Goal: Use online tool/utility: Utilize a website feature to perform a specific function

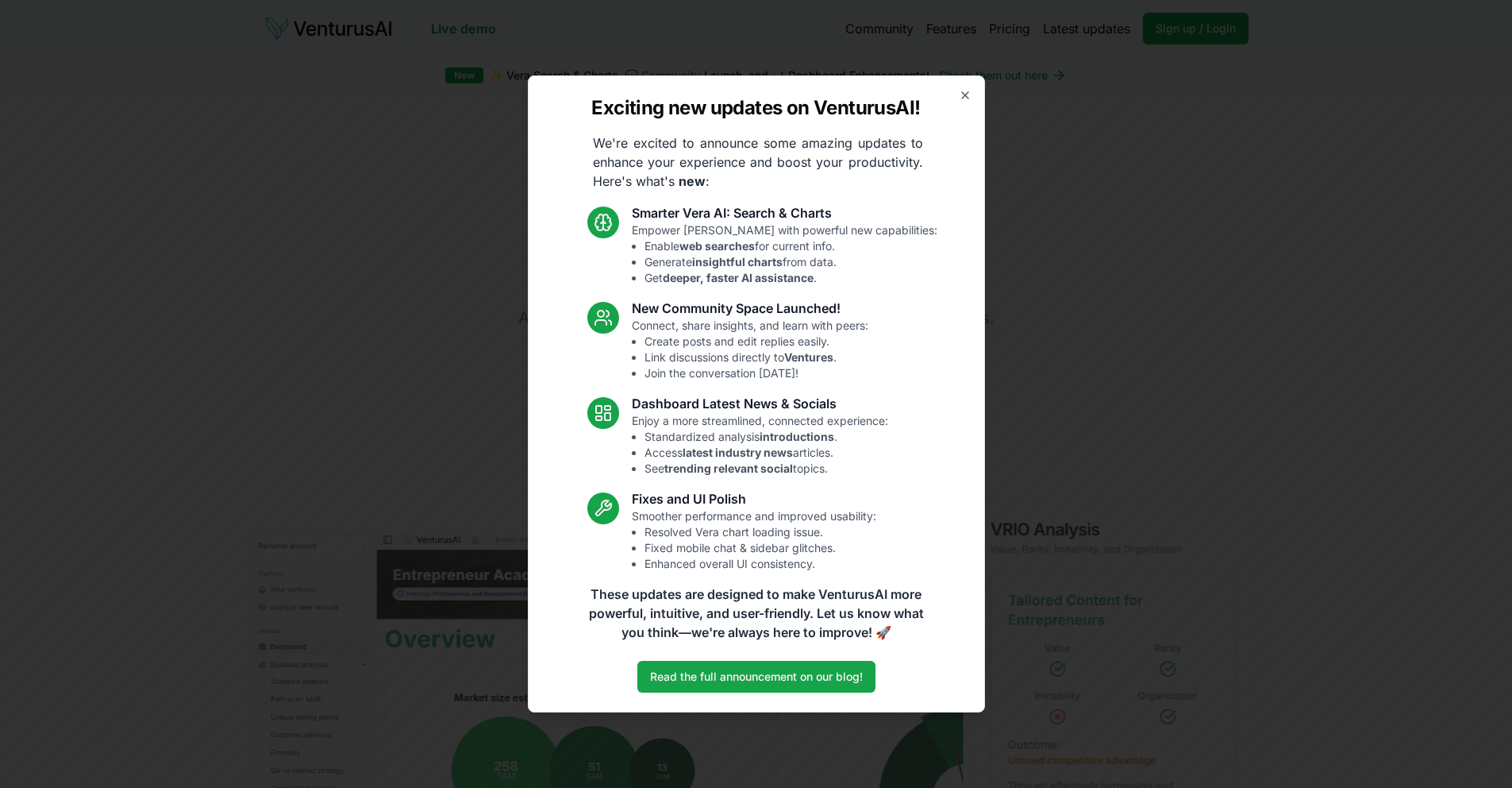
click at [965, 81] on div "Exciting new updates on VenturusAI! We're excited to announce some amazing upda…" at bounding box center [756, 394] width 457 height 637
click at [965, 96] on icon "button" at bounding box center [965, 95] width 6 height 6
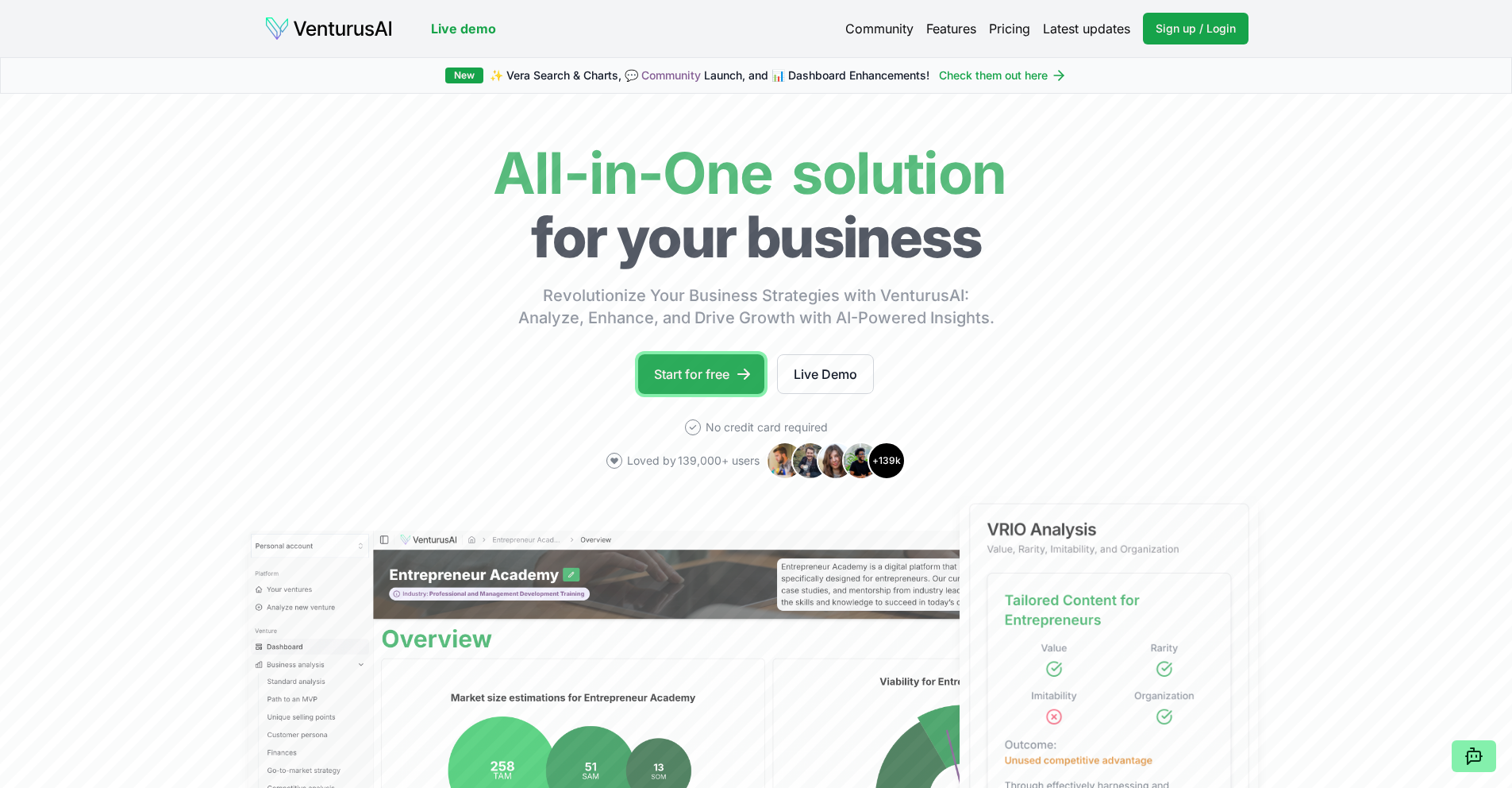
click at [736, 381] on icon at bounding box center [744, 374] width 16 height 16
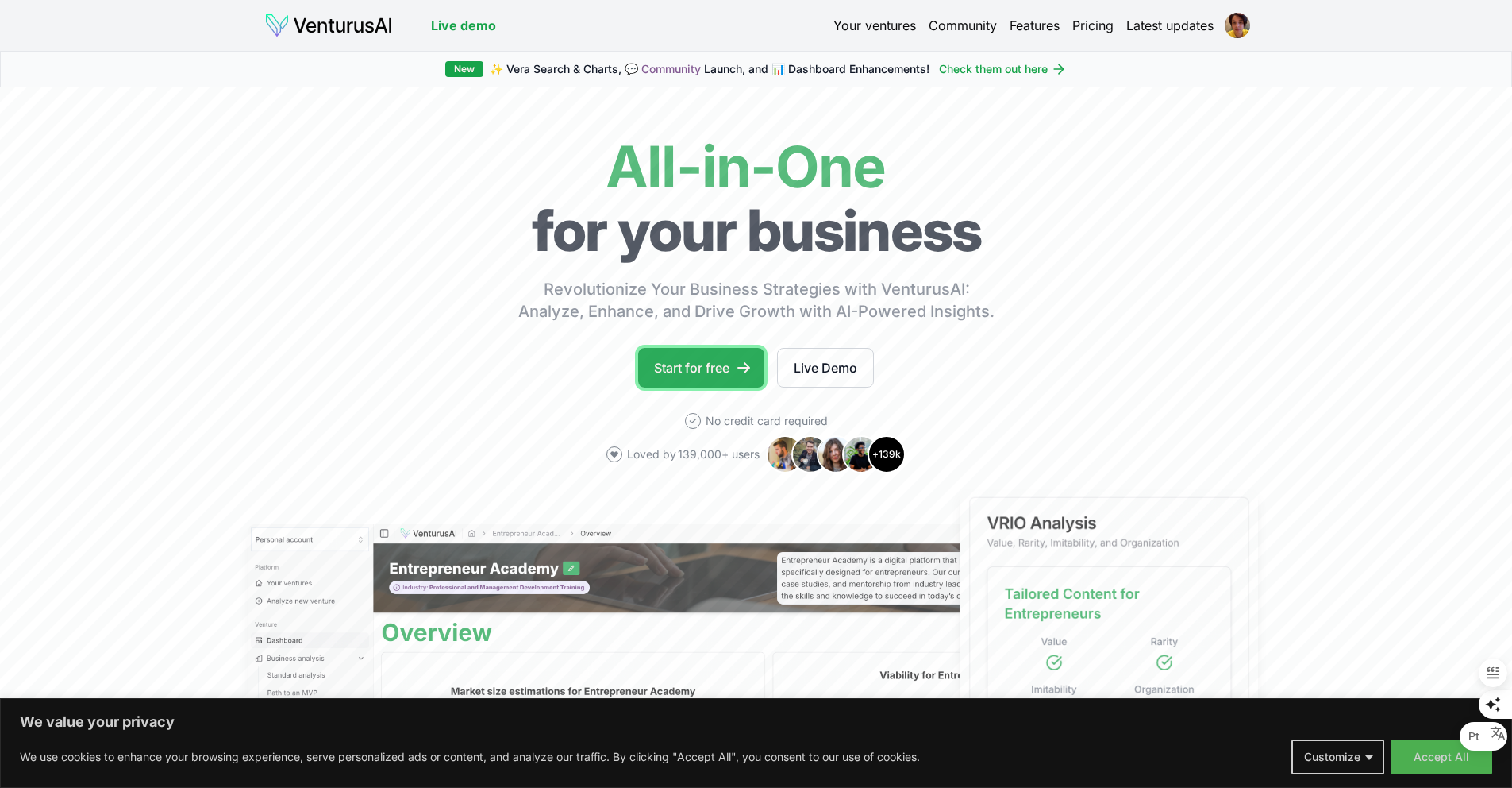
click at [715, 372] on link "Start for free" at bounding box center [701, 368] width 126 height 40
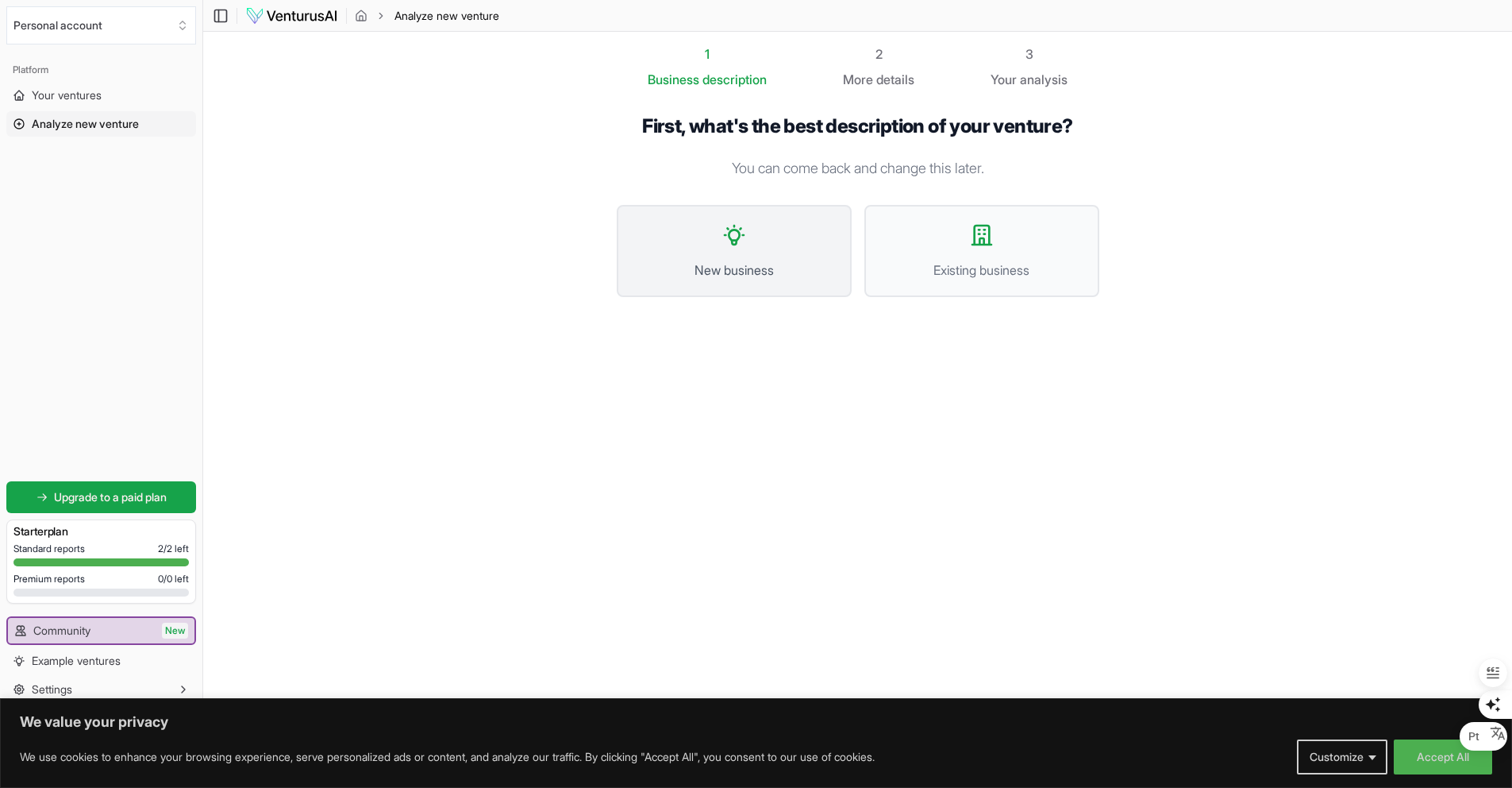
click at [748, 260] on span "New business" at bounding box center [734, 270] width 200 height 19
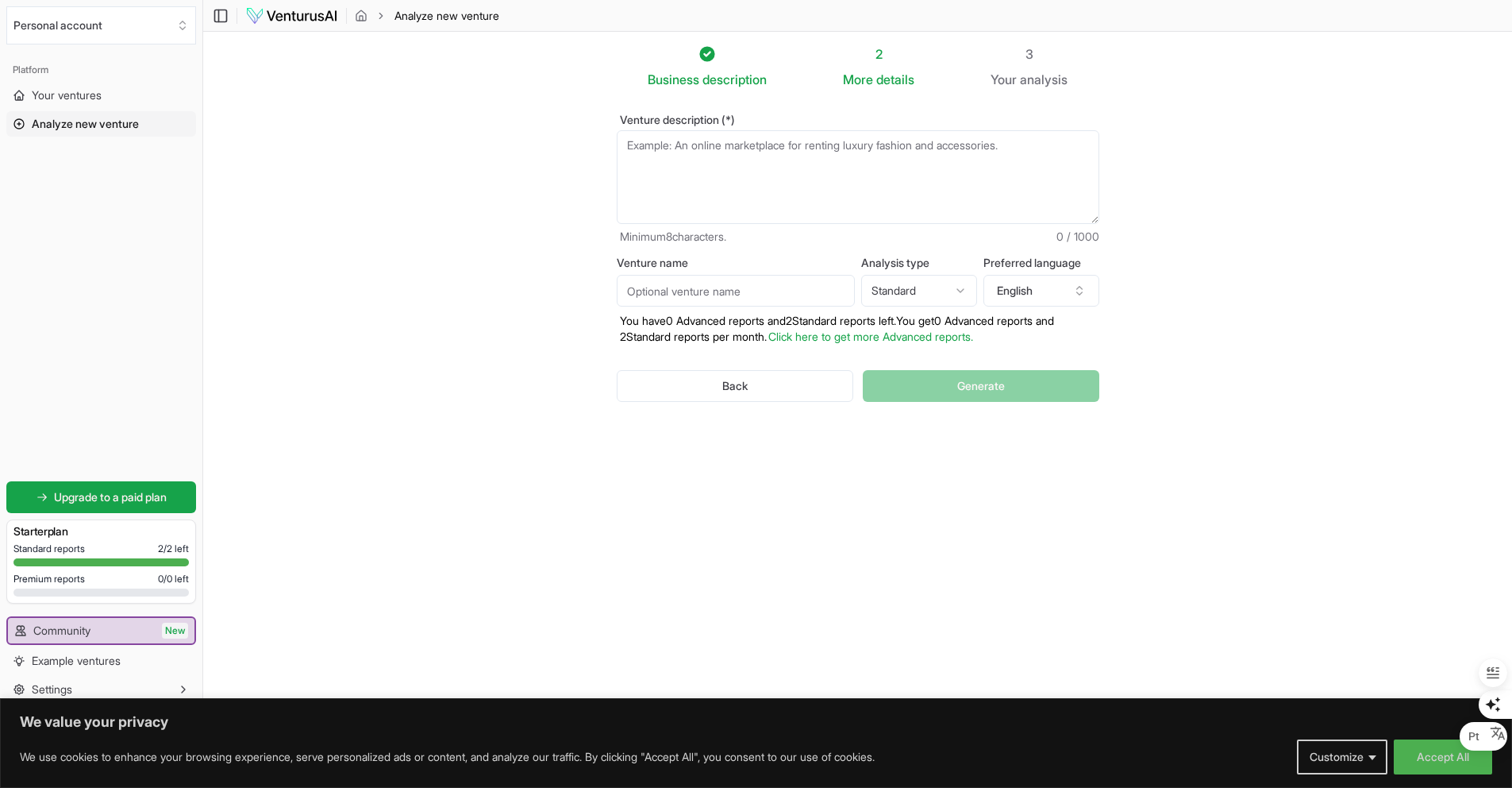
click at [748, 167] on textarea "Venture description (*)" at bounding box center [858, 176] width 483 height 93
paste textarea "A Renal+ conecta pacientes com Doença Renal Crônica a médicos, exames e acompan…"
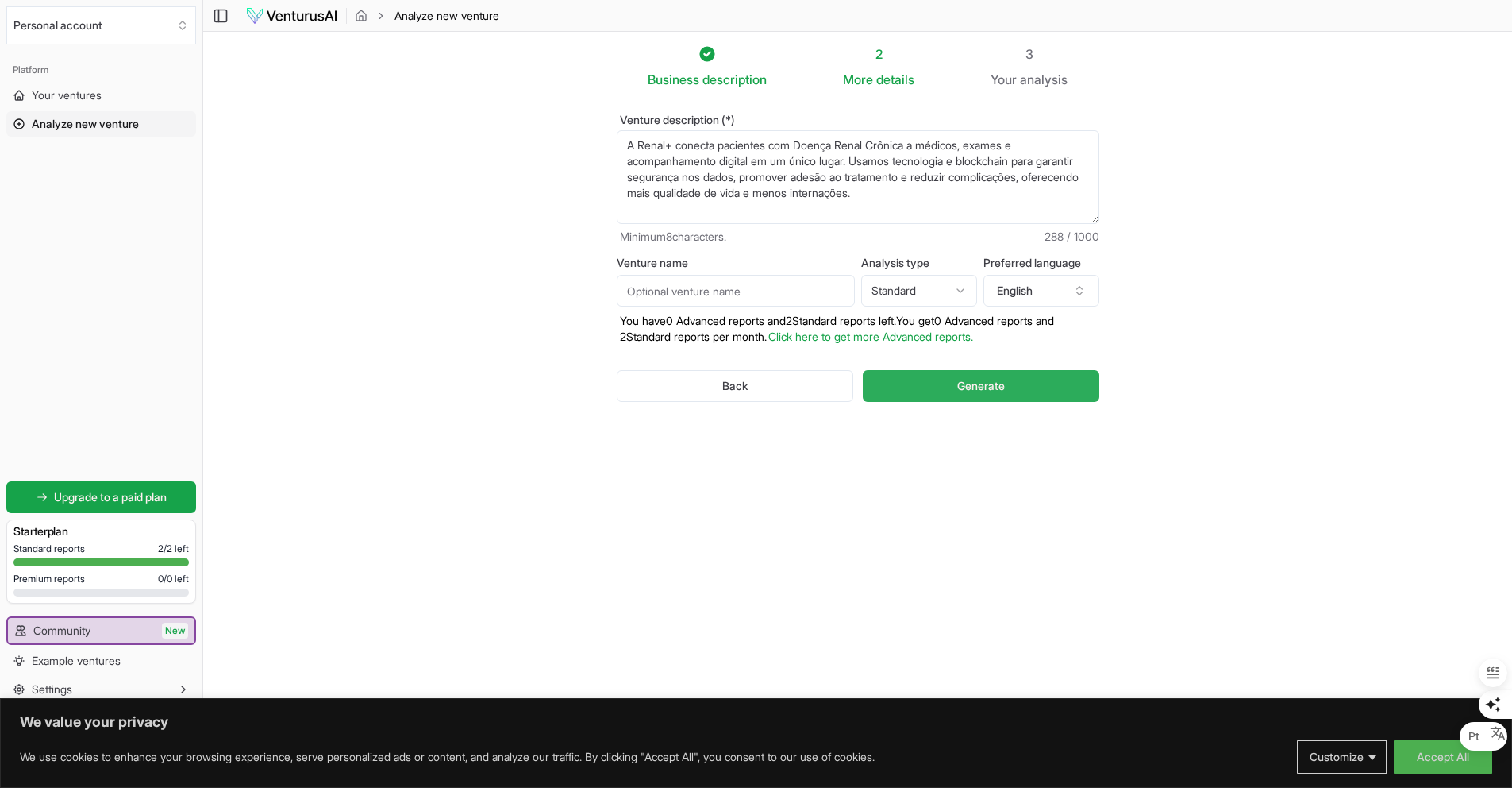
type textarea "A Renal+ conecta pacientes com Doença Renal Crônica a médicos, exames e acompan…"
click at [976, 393] on span "Generate" at bounding box center [981, 386] width 48 height 16
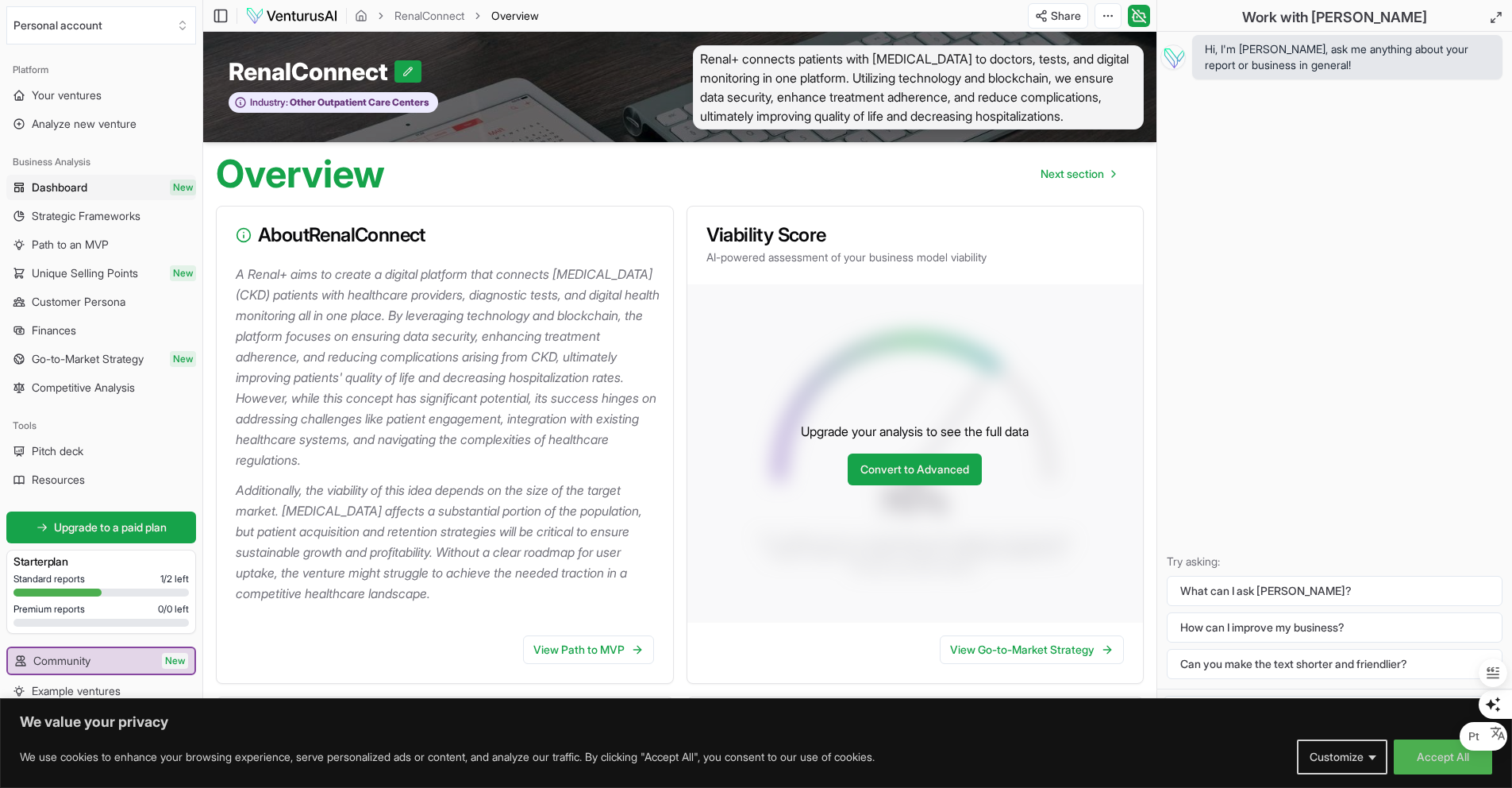
drag, startPoint x: 808, startPoint y: 138, endPoint x: 695, endPoint y: 54, distance: 140.8
click at [695, 54] on span "Renal+ connects patients with Chronic Kidney Disease to doctors, tests, and dig…" at bounding box center [918, 87] width 452 height 84
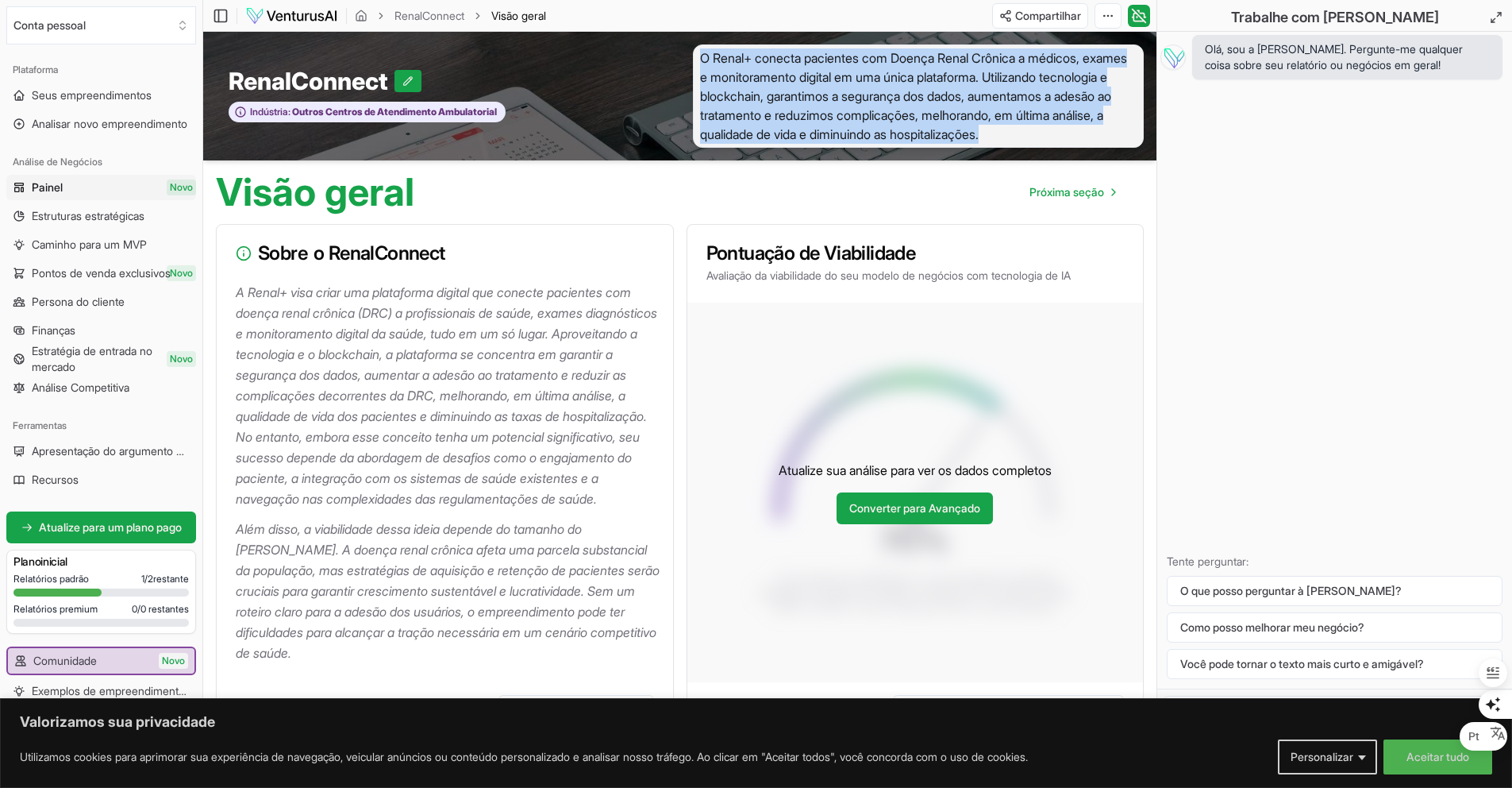
drag, startPoint x: 795, startPoint y: 148, endPoint x: 699, endPoint y: 51, distance: 136.5
click at [699, 51] on span "O Renal+ conecta pacientes com Doença Renal Crônica a médicos, exames e monitor…" at bounding box center [918, 96] width 452 height 103
copy font "O Renal+ conecta pacientes com Doença Renal Crônica a médicos, exames e monitor…"
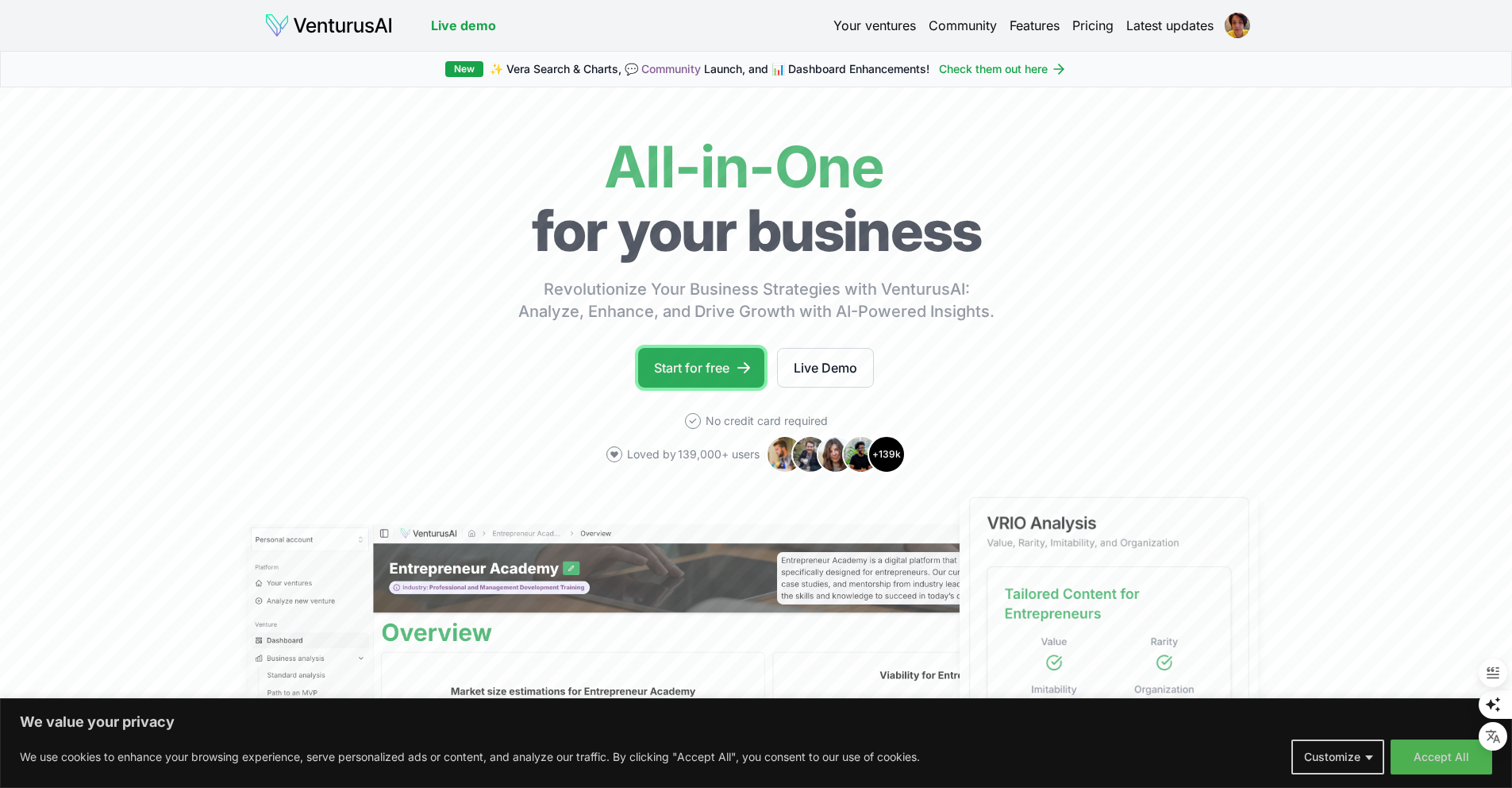
click at [710, 363] on link "Start for free" at bounding box center [701, 368] width 126 height 40
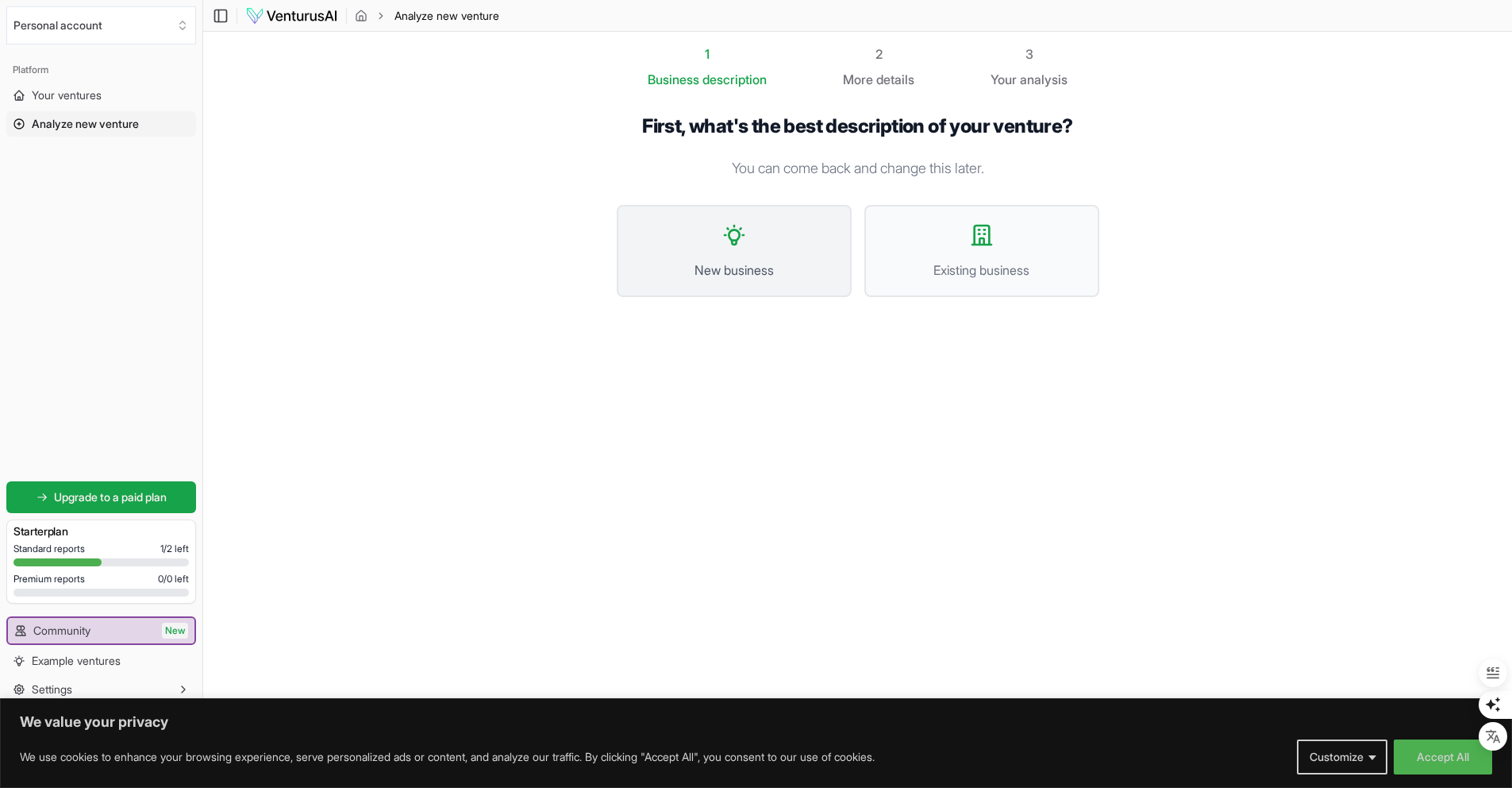
click at [768, 294] on button "New business" at bounding box center [734, 251] width 235 height 92
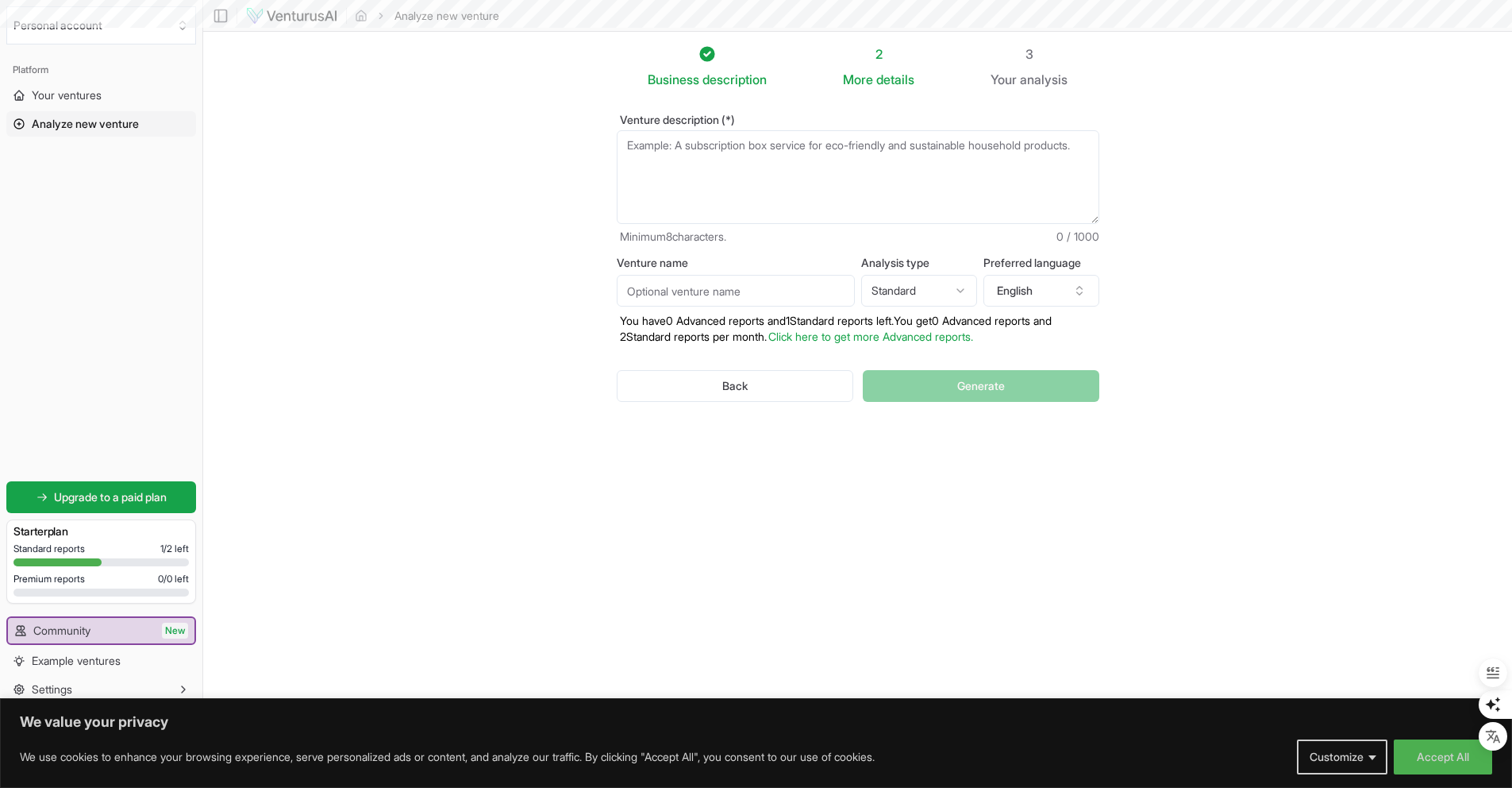
click at [752, 192] on textarea "Venture description (*)" at bounding box center [858, 176] width 483 height 93
click at [705, 170] on textarea "Venture description (*)" at bounding box center [858, 176] width 483 height 93
click at [890, 143] on textarea "Venture description (*)" at bounding box center [858, 176] width 483 height 93
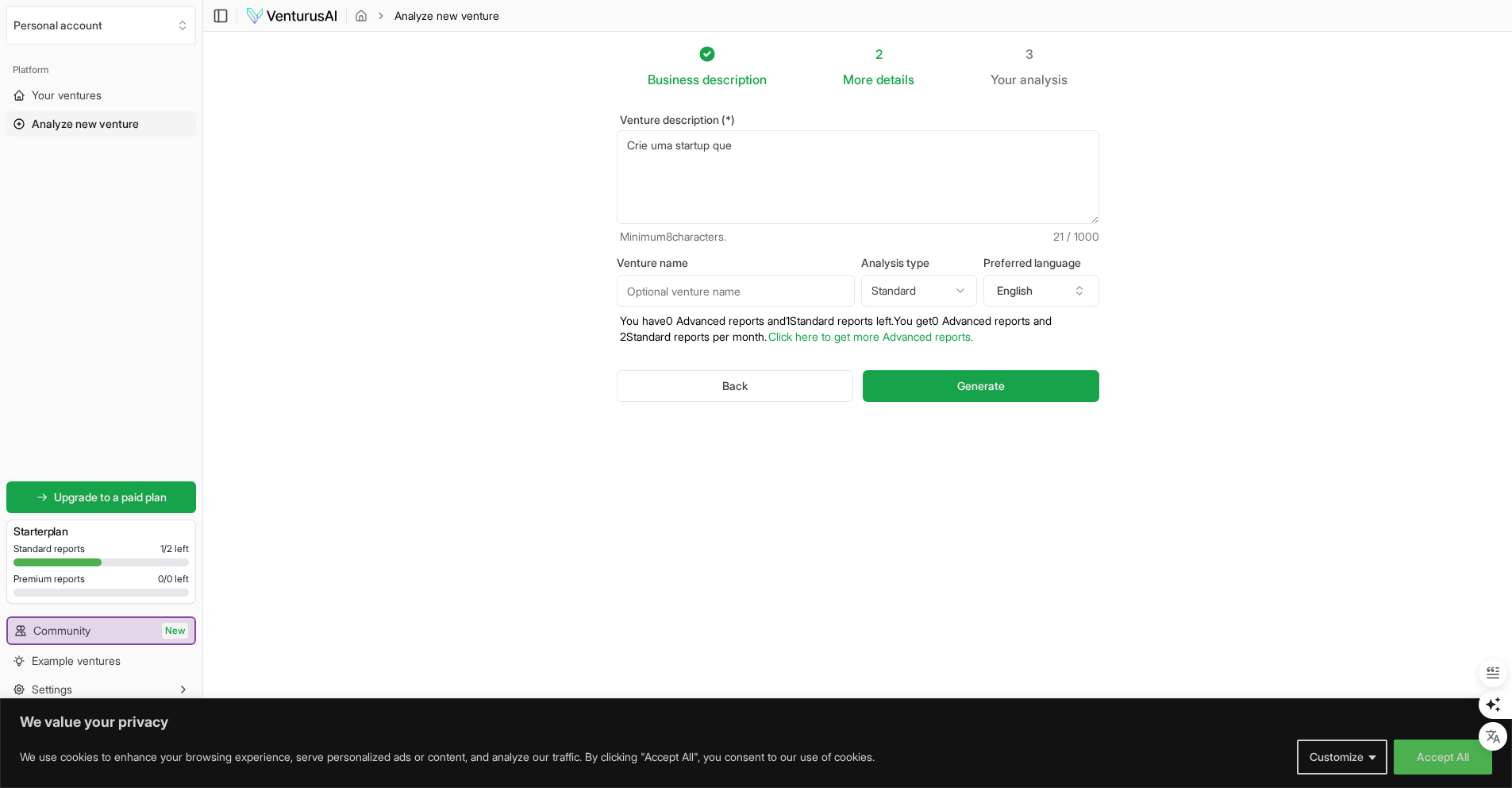
paste textarea "A Renal+ oferece prevenção e acompanhamento da Doença Renal Crônica (DRC) de fo…"
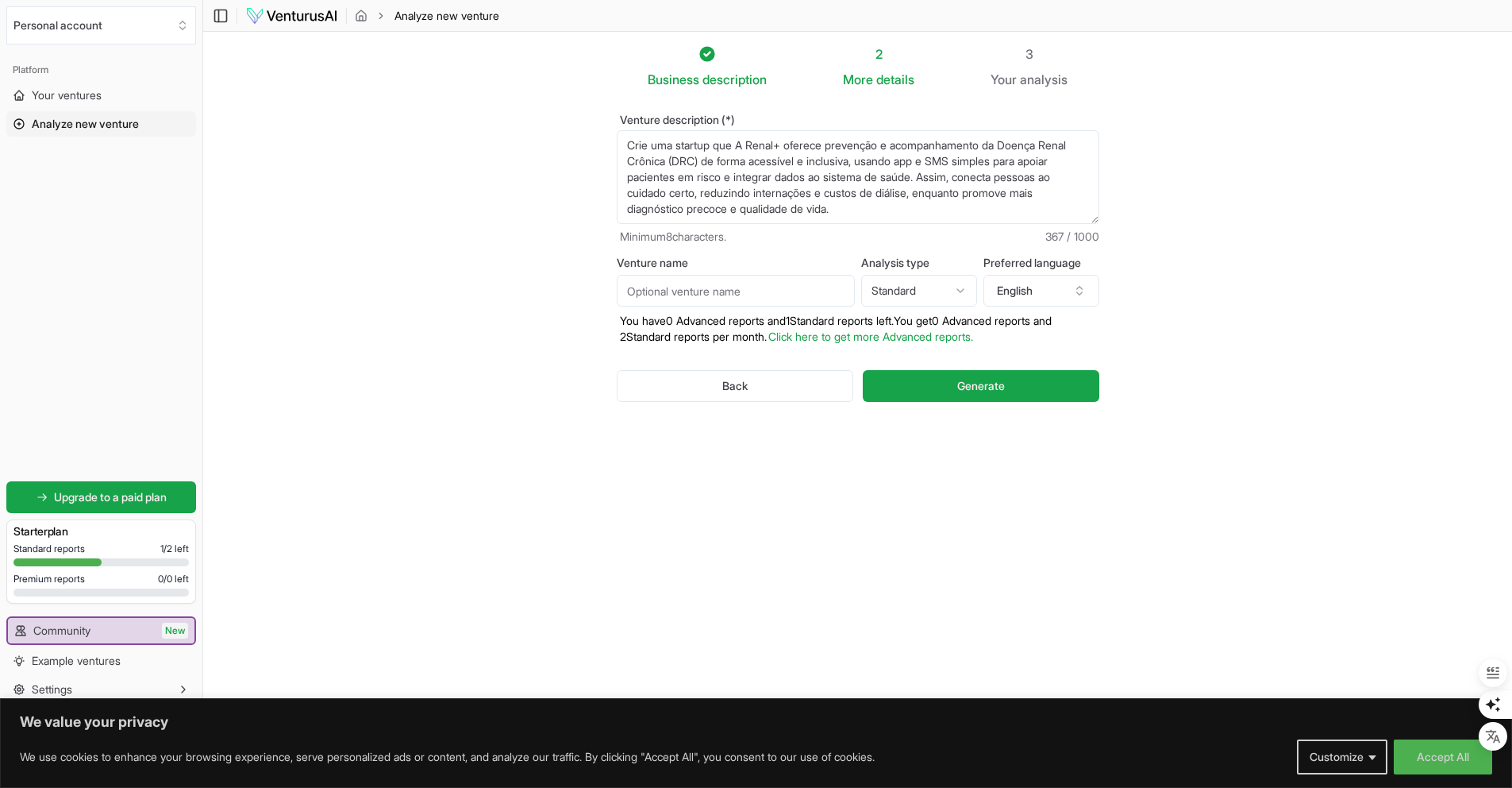
drag, startPoint x: 791, startPoint y: 147, endPoint x: 743, endPoint y: 146, distance: 48.0
click at [743, 146] on textarea "Crie uma startup que" at bounding box center [858, 176] width 483 height 93
type textarea "Crie uma startup que oferece prevenção e acompanhamento da Doença Renal Crônica…"
click at [1053, 294] on button "English" at bounding box center [1040, 291] width 116 height 32
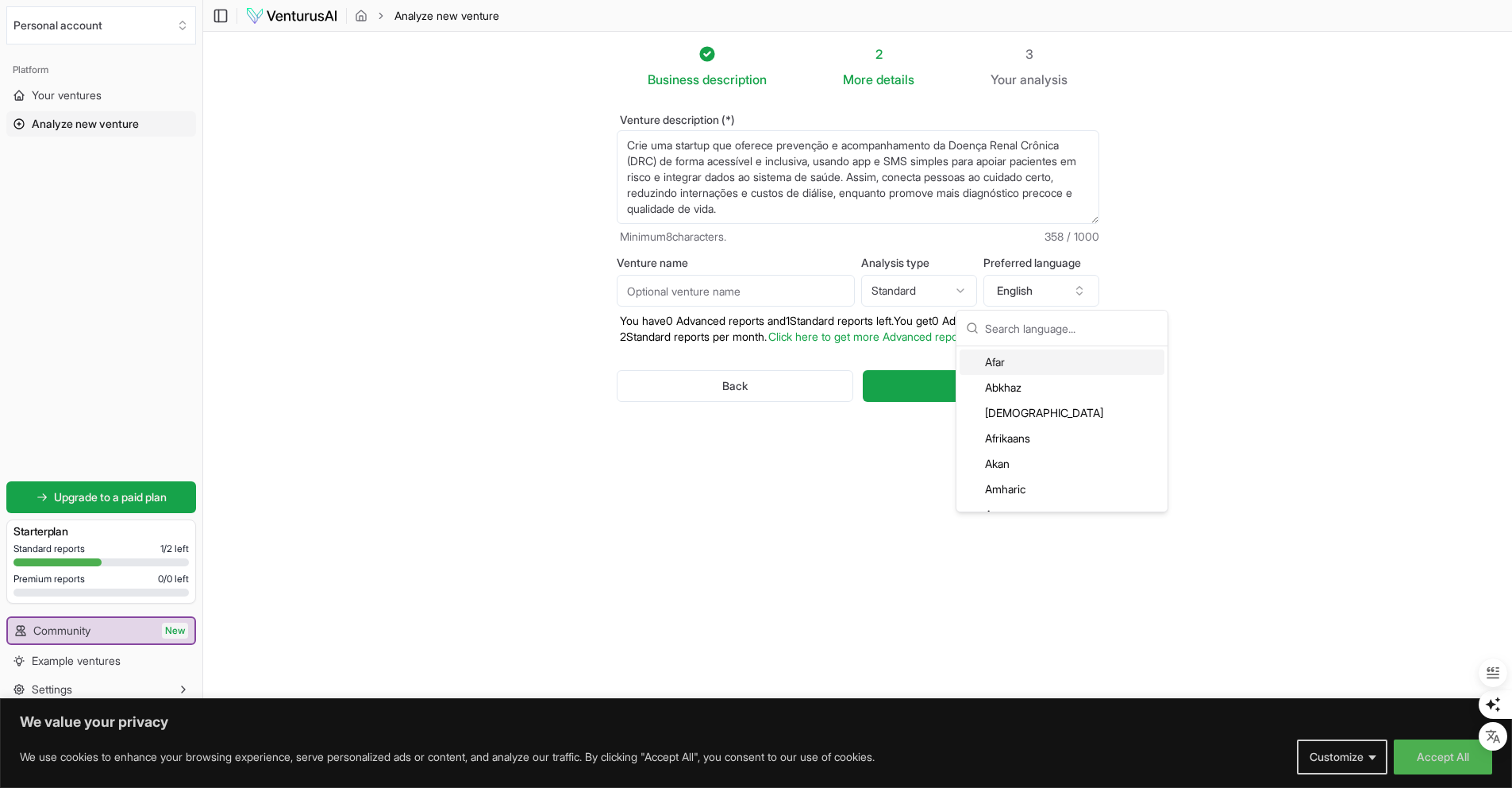
click at [1037, 333] on input "text" at bounding box center [1071, 328] width 173 height 35
type input "port"
click at [1065, 366] on div "Portuguese" at bounding box center [1061, 362] width 205 height 26
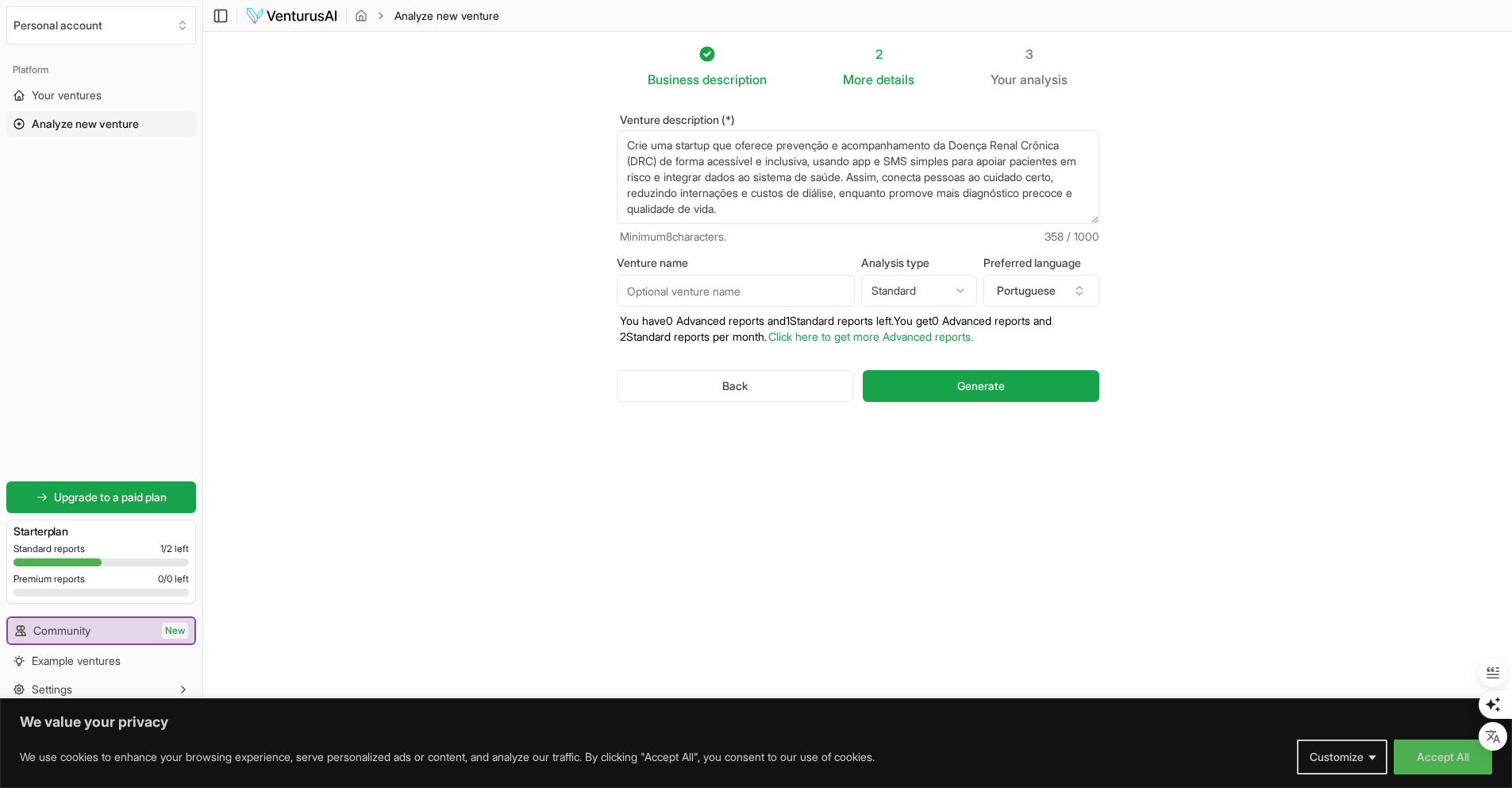
click at [1003, 350] on div "Back Generate" at bounding box center [858, 386] width 483 height 82
click at [973, 342] on link "Click here to get more Advanced reports." at bounding box center [870, 336] width 205 height 14
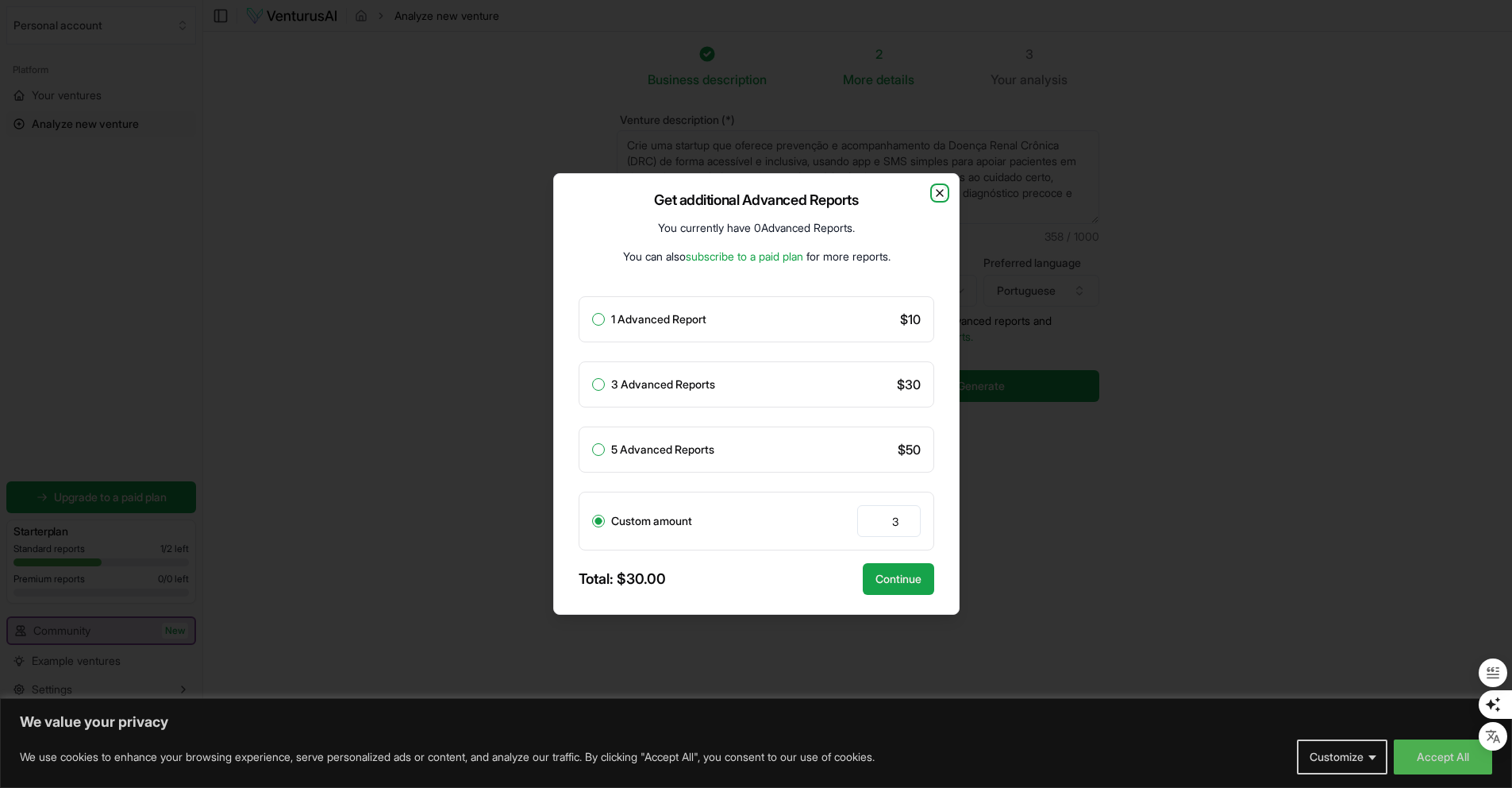
click at [941, 196] on icon "button" at bounding box center [940, 193] width 13 height 13
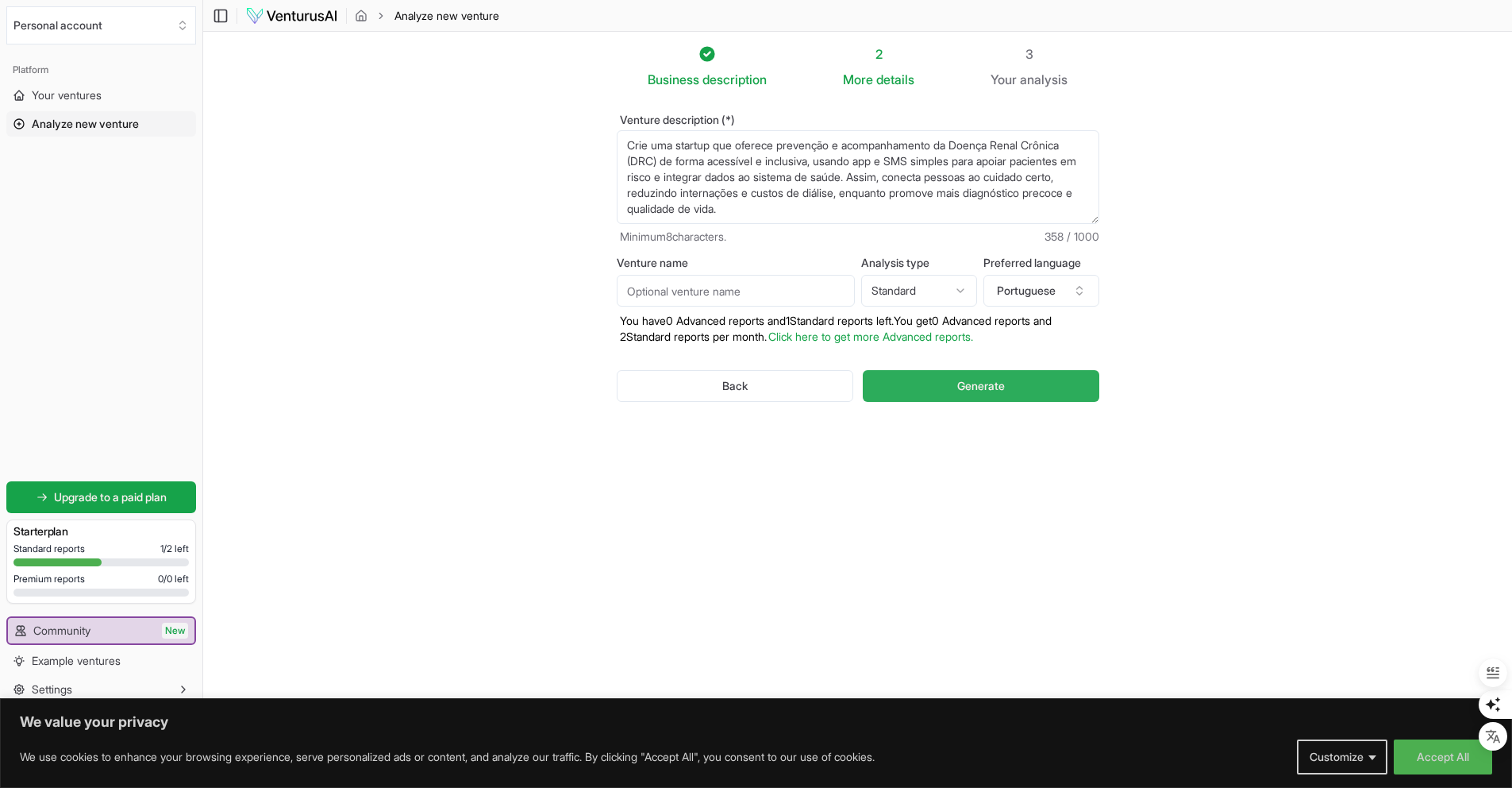
click at [950, 394] on button "Generate" at bounding box center [980, 386] width 235 height 32
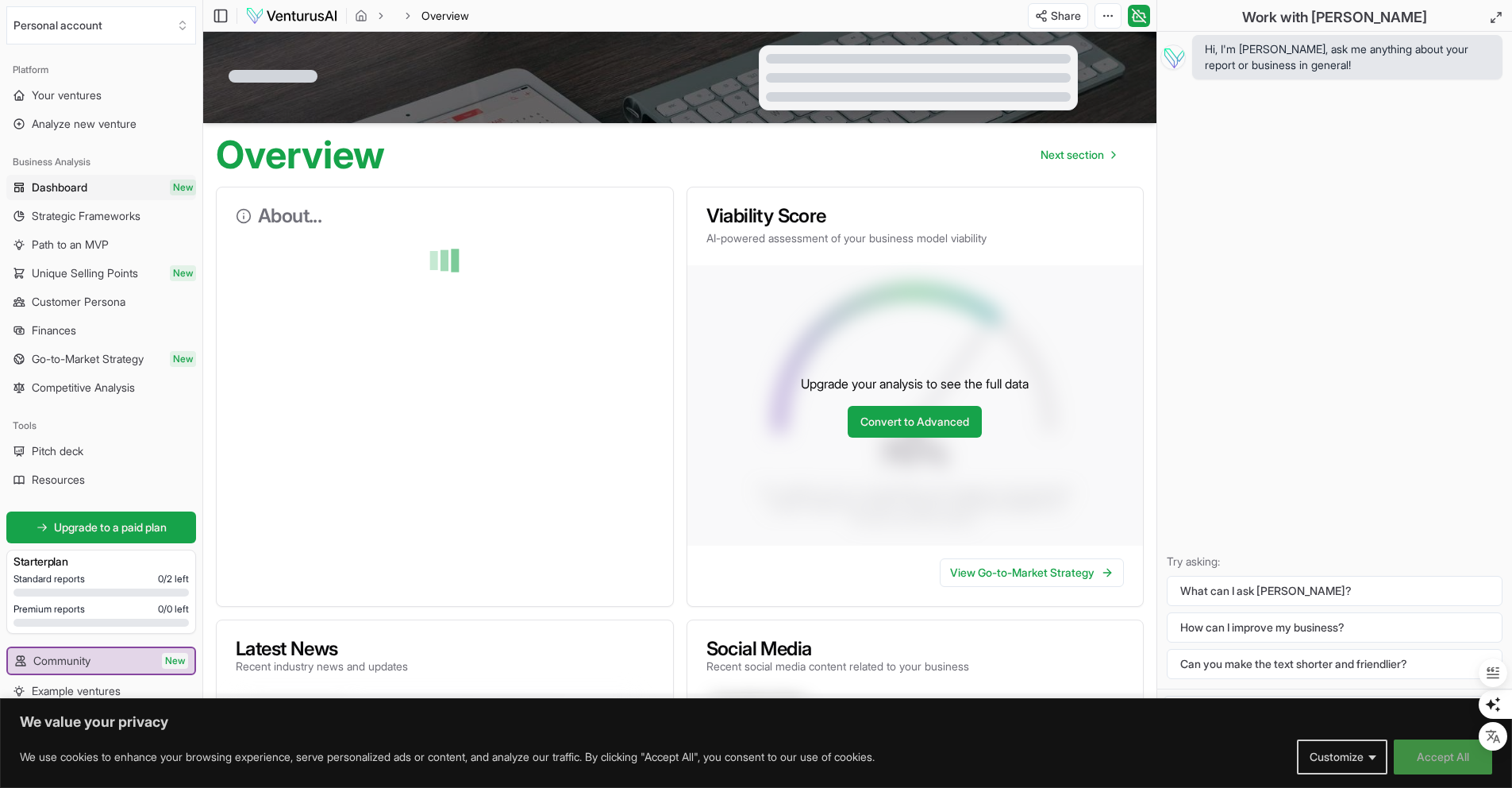
click at [1431, 760] on button "Accept All" at bounding box center [1442, 757] width 98 height 35
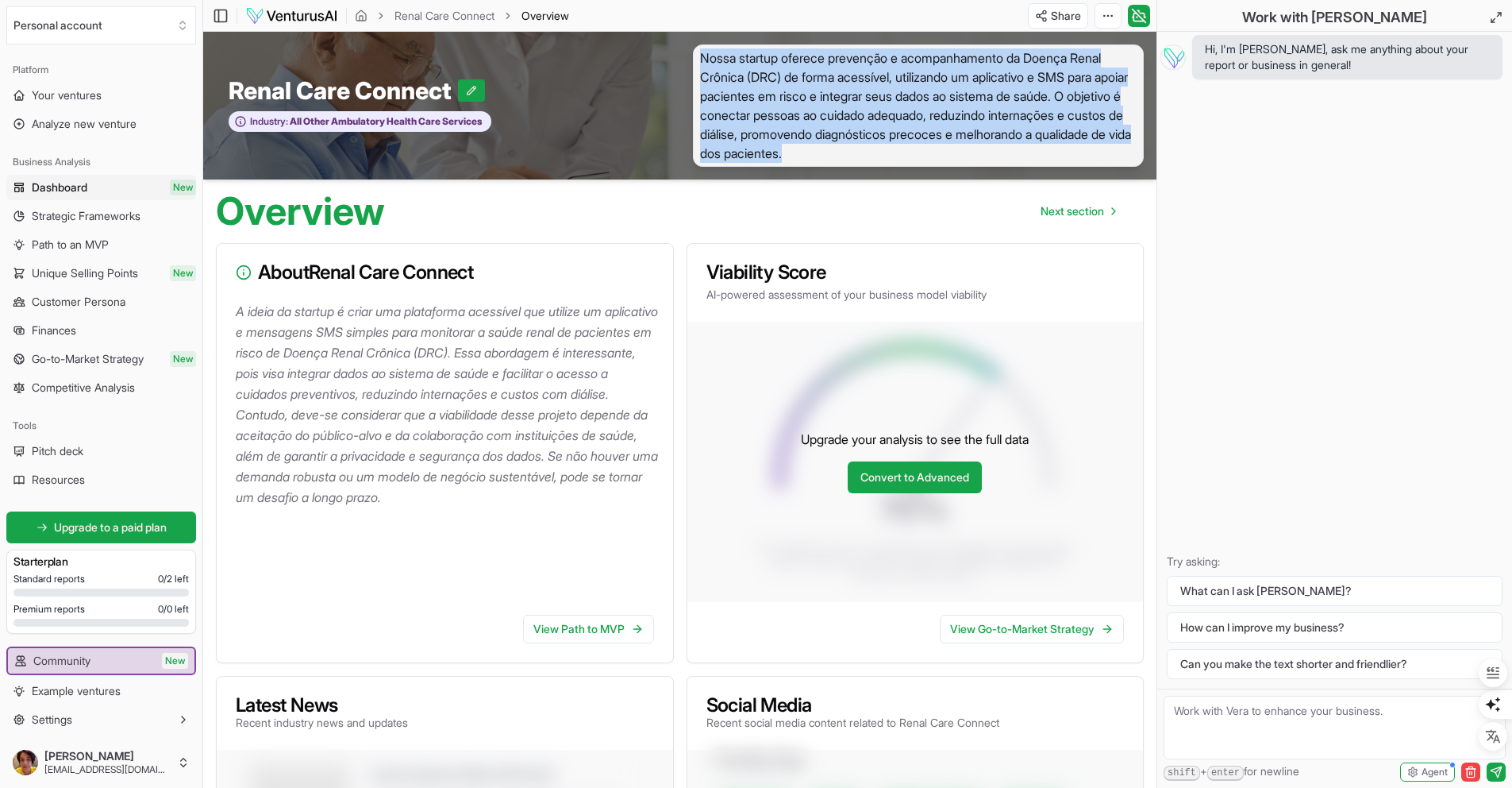
drag, startPoint x: 702, startPoint y: 59, endPoint x: 1032, endPoint y: 176, distance: 350.1
click at [1032, 176] on div "Renal Care Connect Industry: All Other Ambulatory Health Care Services Nossa st…" at bounding box center [680, 105] width 953 height 148
copy span "Nossa startup oferece prevenção e acompanhamento da Doença Renal Crônica (DRC) …"
click at [978, 176] on div "Renal Care Connect Industry: All Other Ambulatory Health Care Services Nossa st…" at bounding box center [680, 105] width 953 height 148
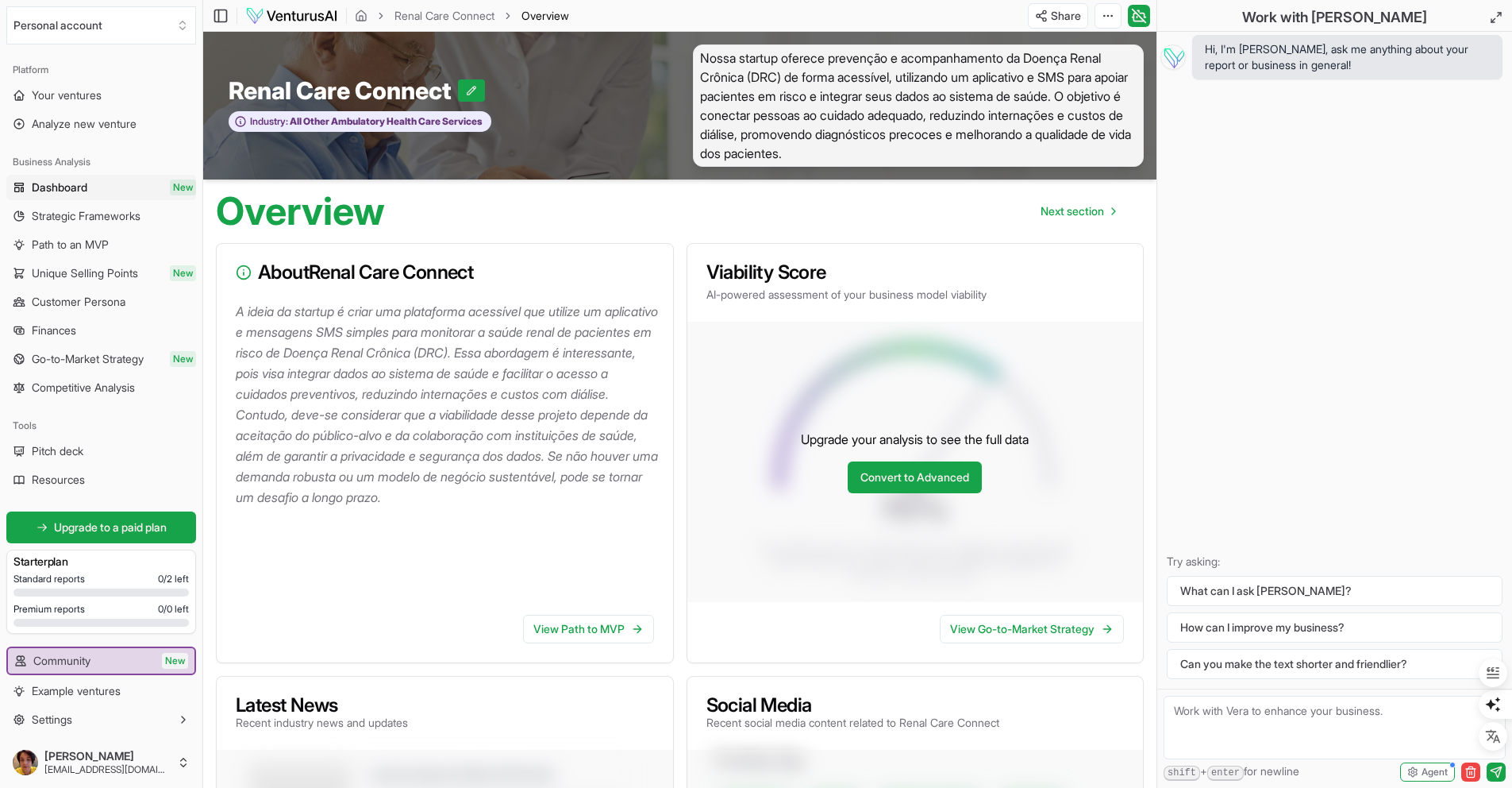
click at [992, 158] on span "Nossa startup oferece prevenção e acompanhamento da Doença Renal Crônica (DRC) …" at bounding box center [918, 105] width 452 height 122
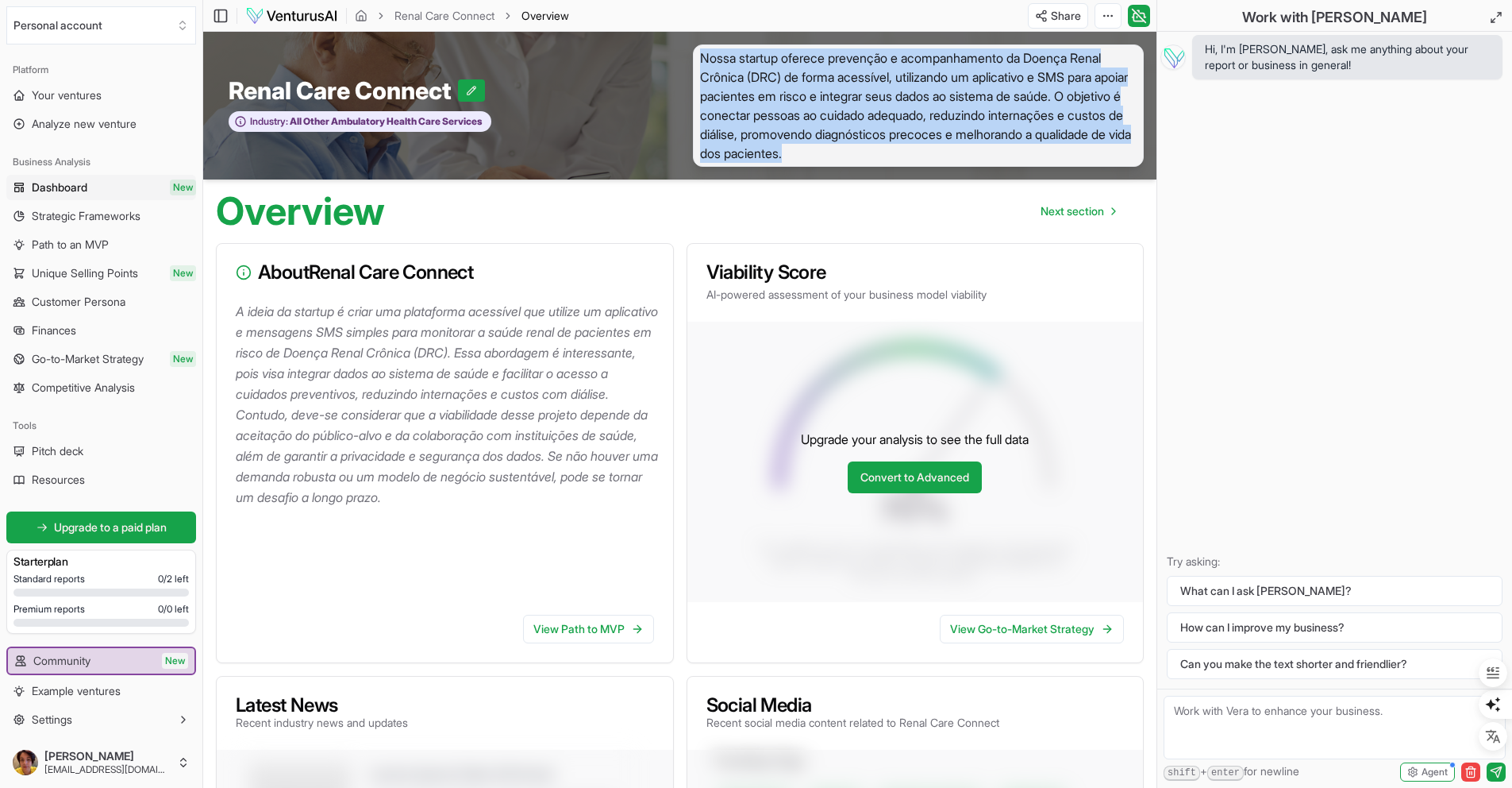
drag, startPoint x: 887, startPoint y: 147, endPoint x: 701, endPoint y: 56, distance: 207.1
click at [701, 56] on span "Nossa startup oferece prevenção e acompanhamento da Doença Renal Crônica (DRC) …" at bounding box center [918, 105] width 452 height 122
copy span "Nossa startup oferece prevenção e acompanhamento da Doença Renal Crônica (DRC) …"
